Goal: Task Accomplishment & Management: Use online tool/utility

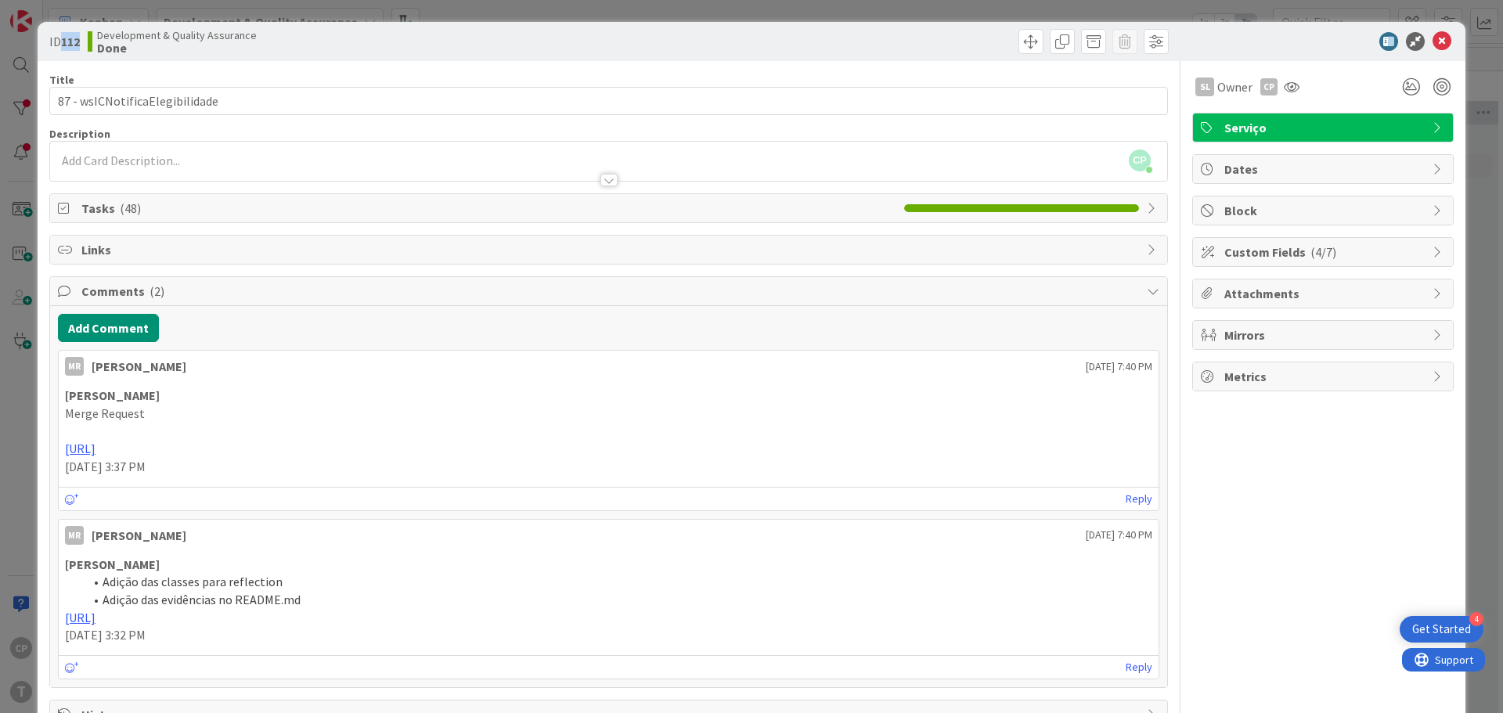
scroll to position [204, 307]
click at [1433, 37] on icon at bounding box center [1442, 41] width 19 height 19
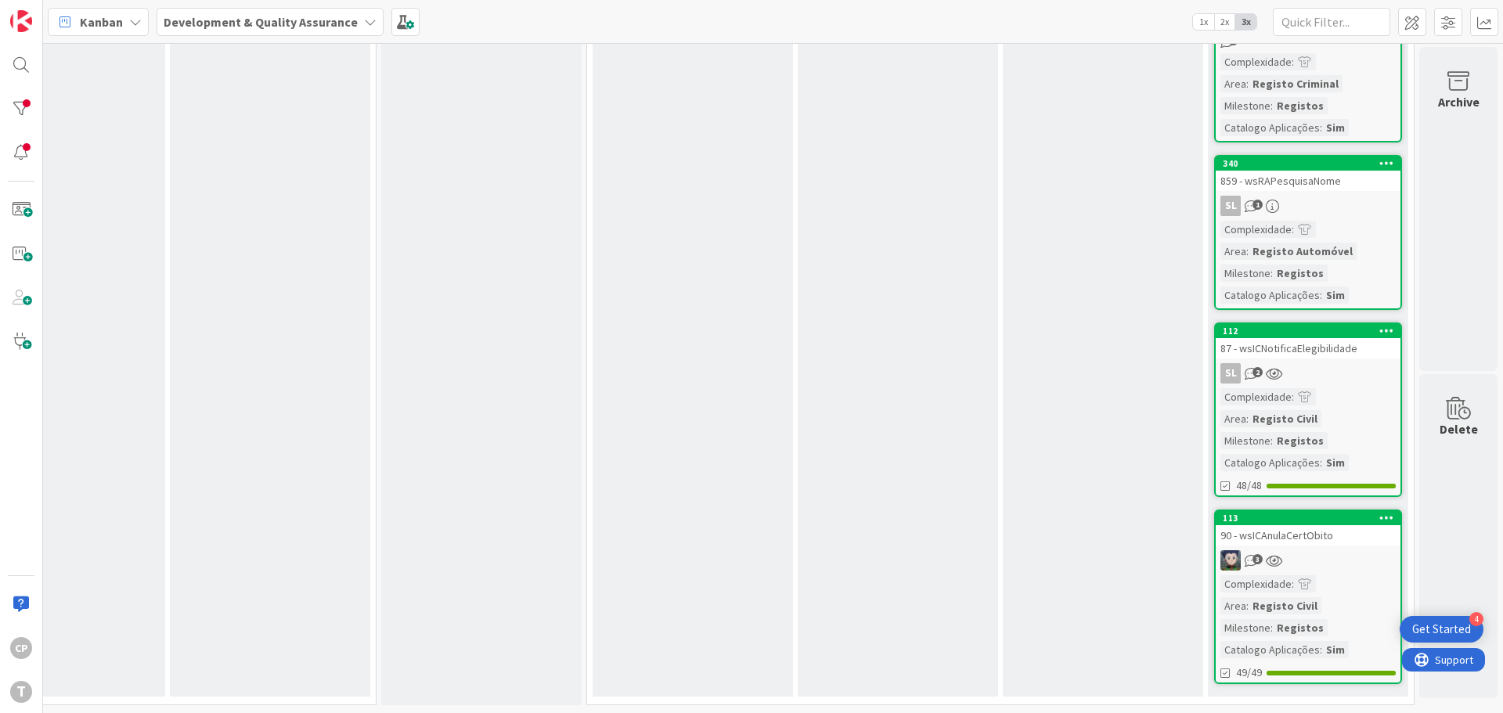
click at [1303, 528] on div "90 - wsICAnulaCertObito" at bounding box center [1308, 535] width 185 height 20
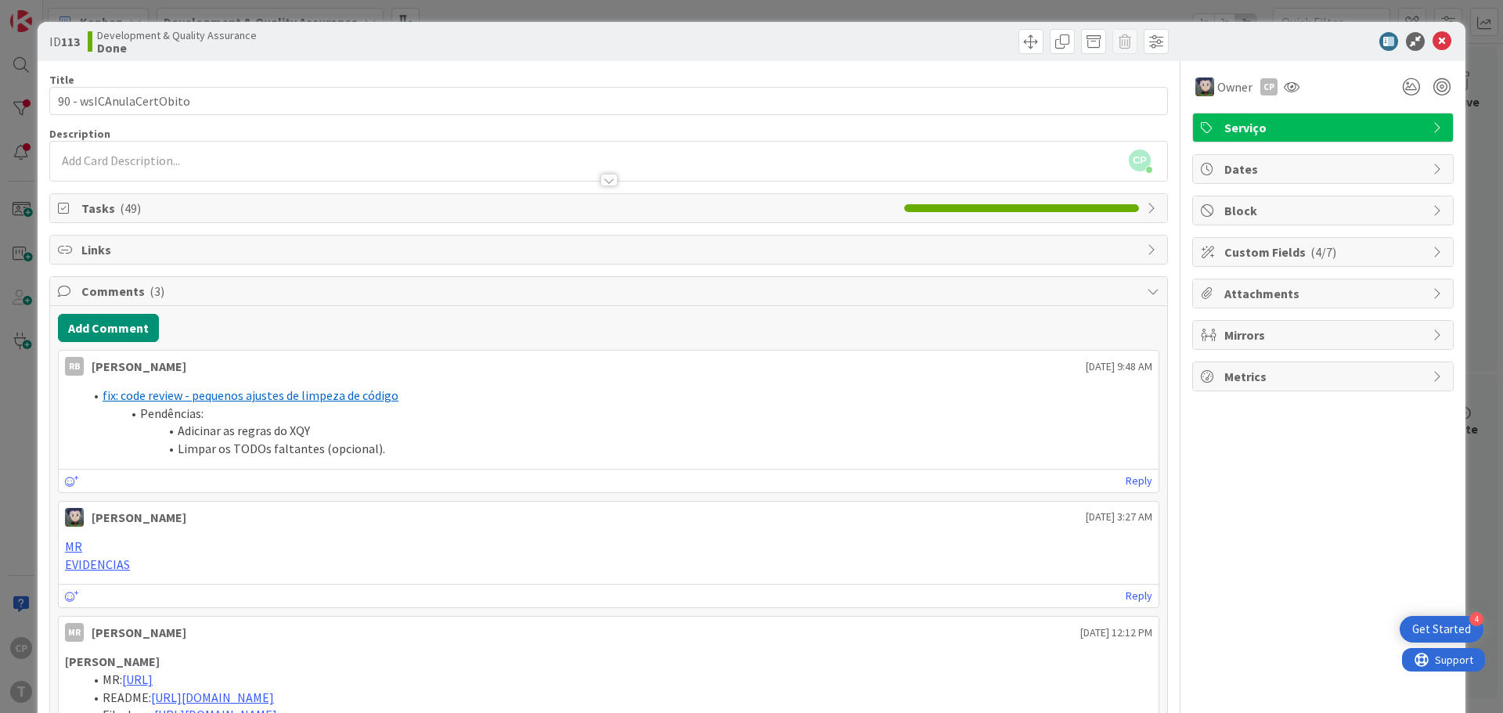
click at [1287, 249] on span "Custom Fields ( 4/7 )" at bounding box center [1324, 252] width 200 height 19
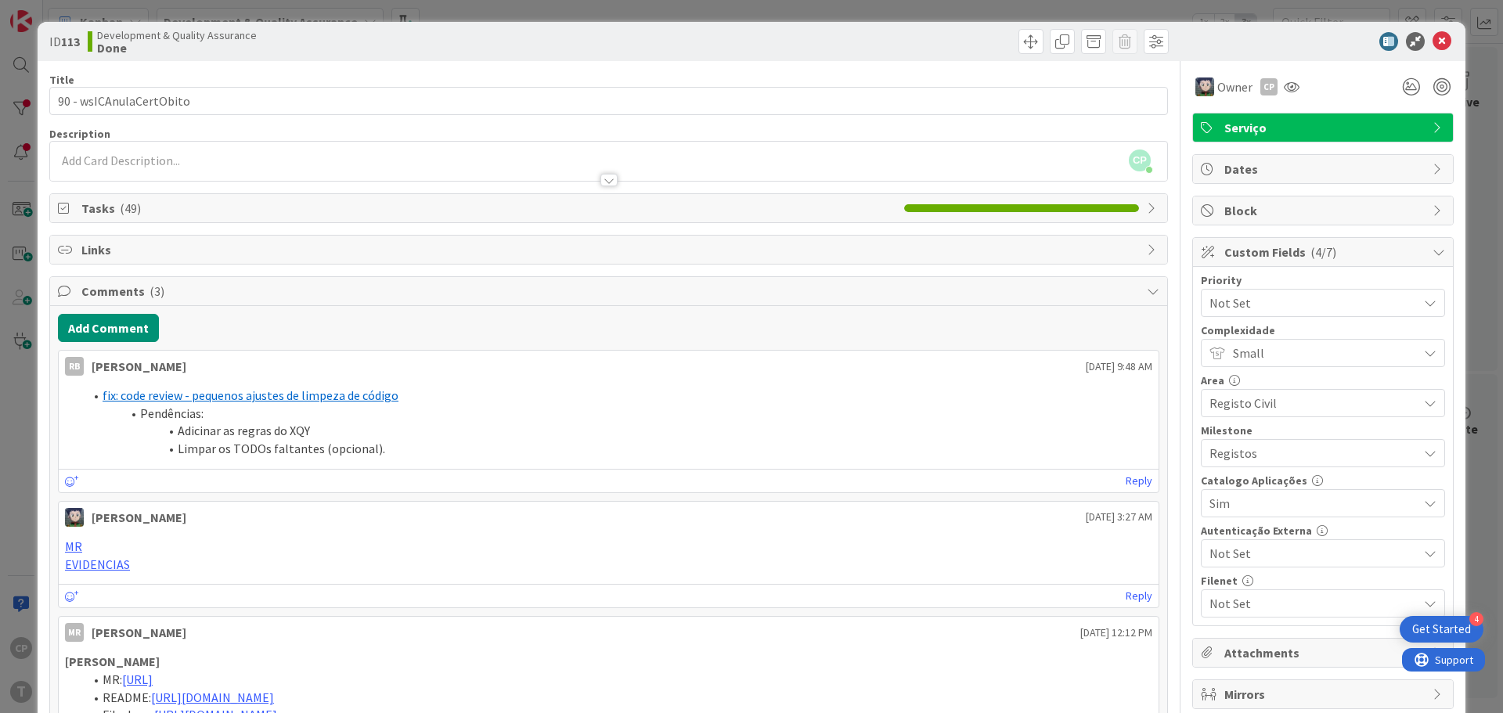
click at [1417, 125] on div "Serviço" at bounding box center [1323, 128] width 260 height 28
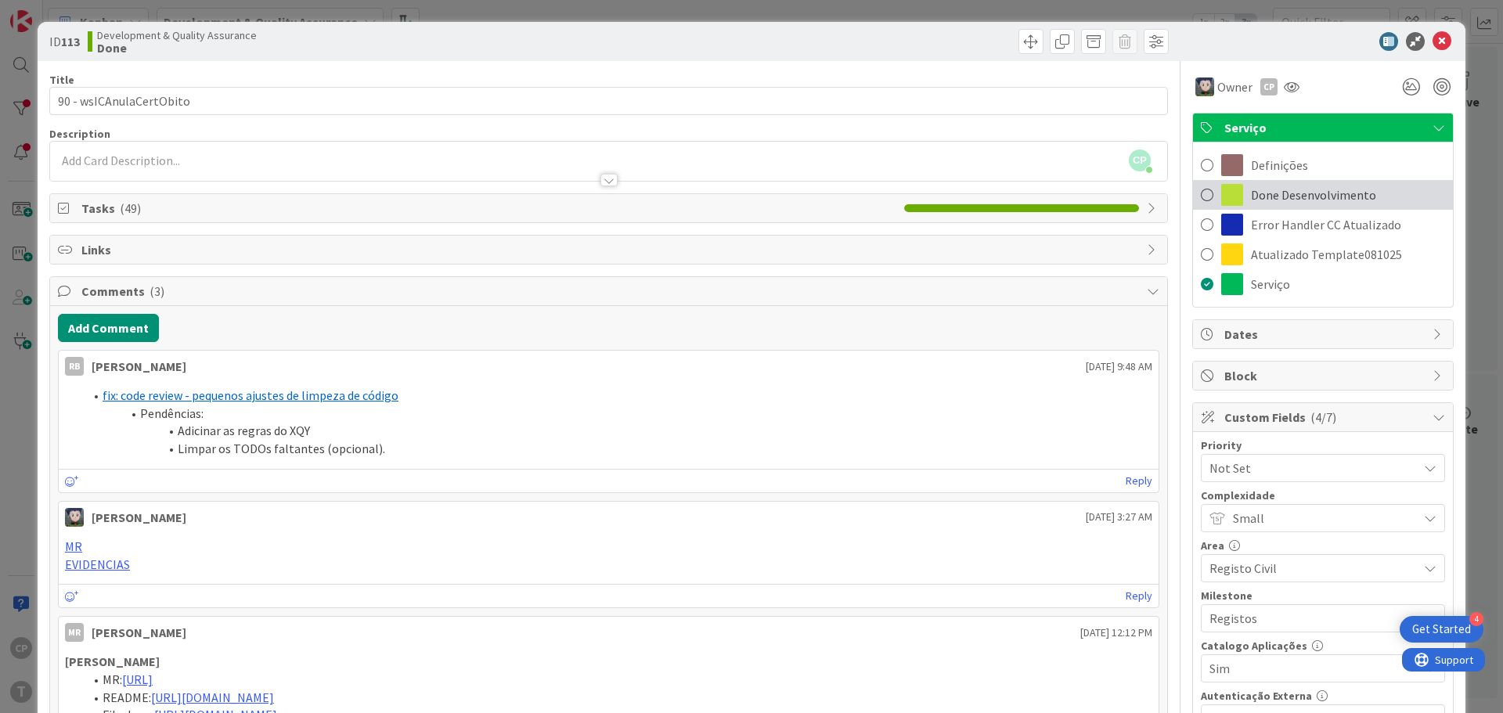
click at [1201, 194] on span at bounding box center [1207, 194] width 13 height 23
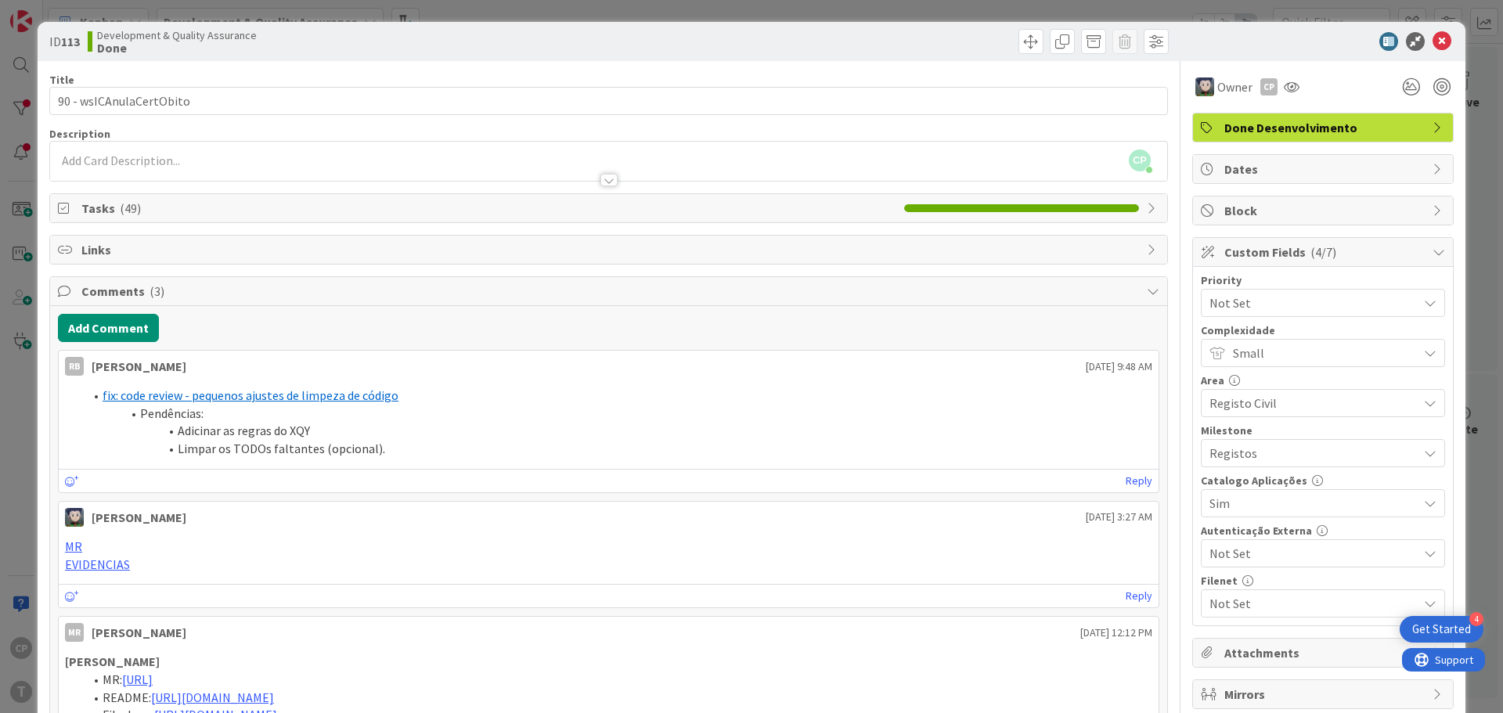
click at [1307, 123] on span "Done Desenvolvimento" at bounding box center [1324, 127] width 200 height 19
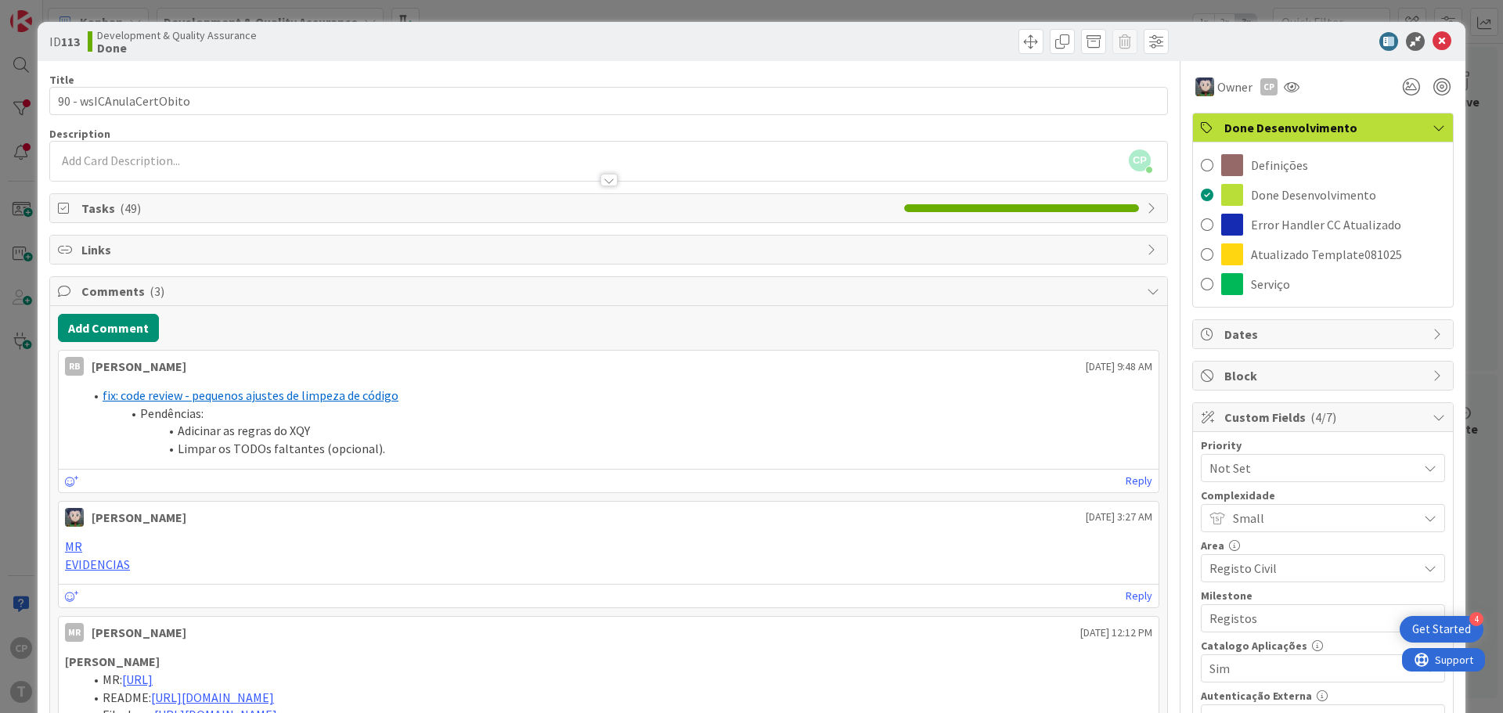
click at [1406, 124] on span "Done Desenvolvimento" at bounding box center [1324, 127] width 200 height 19
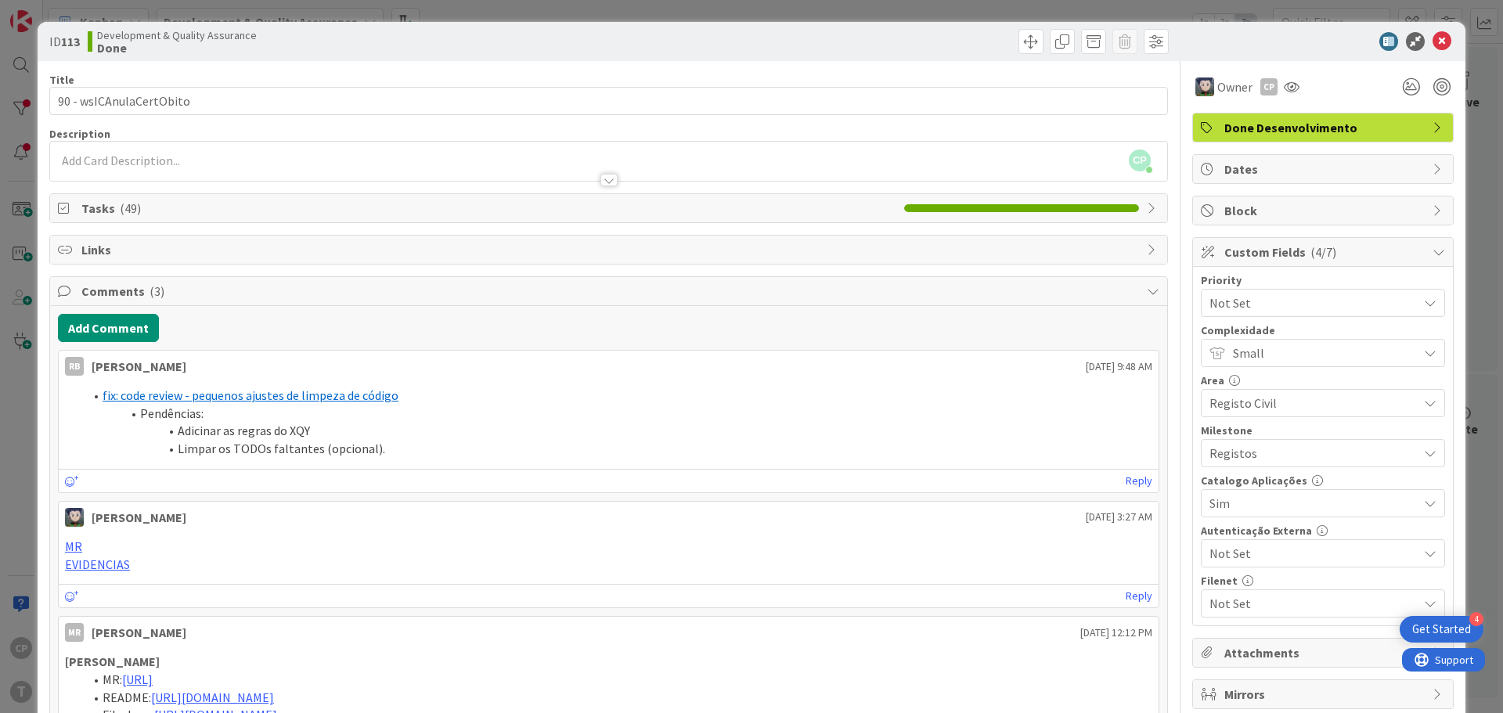
click at [1319, 136] on span "Done Desenvolvimento" at bounding box center [1324, 127] width 200 height 19
